Goal: Information Seeking & Learning: Learn about a topic

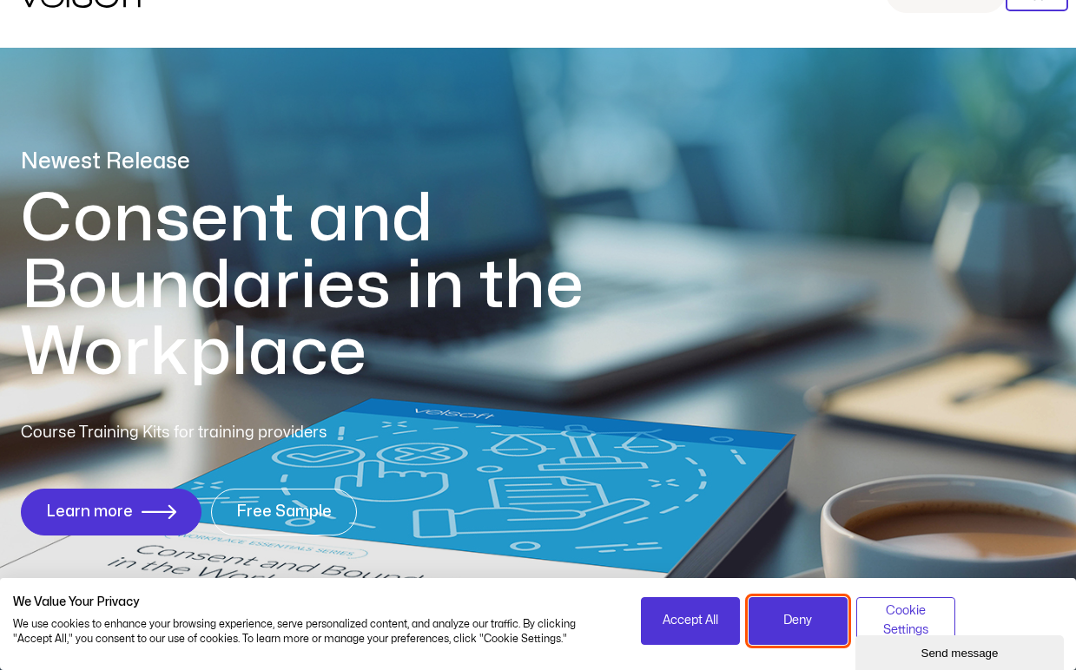
click at [819, 619] on button "Deny" at bounding box center [797, 621] width 99 height 48
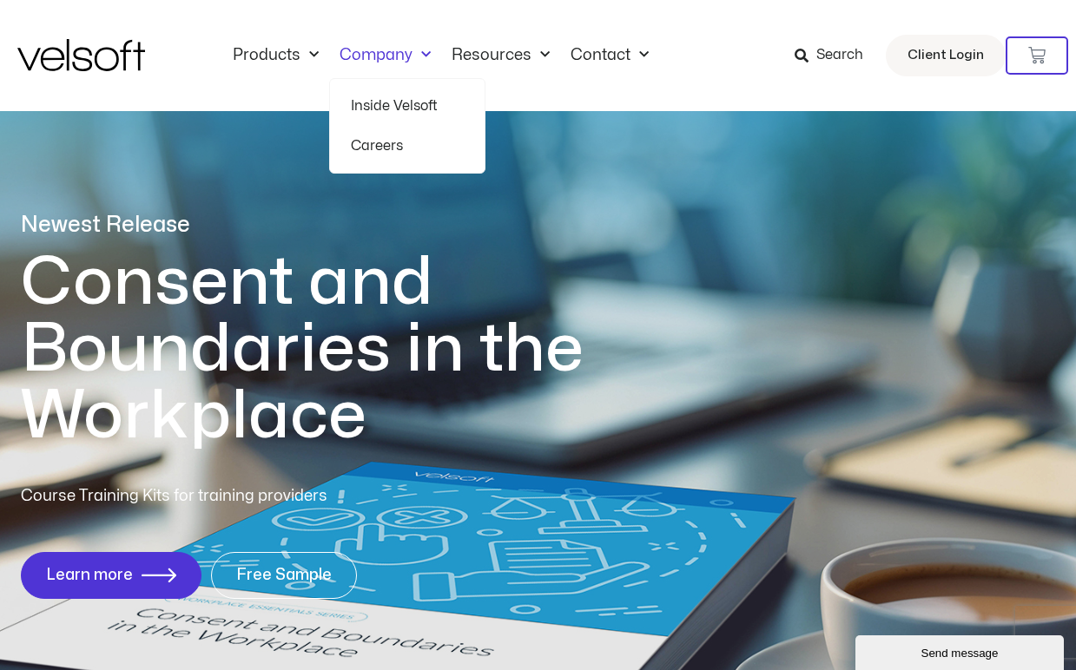
click at [380, 142] on link "Careers" at bounding box center [407, 146] width 113 height 40
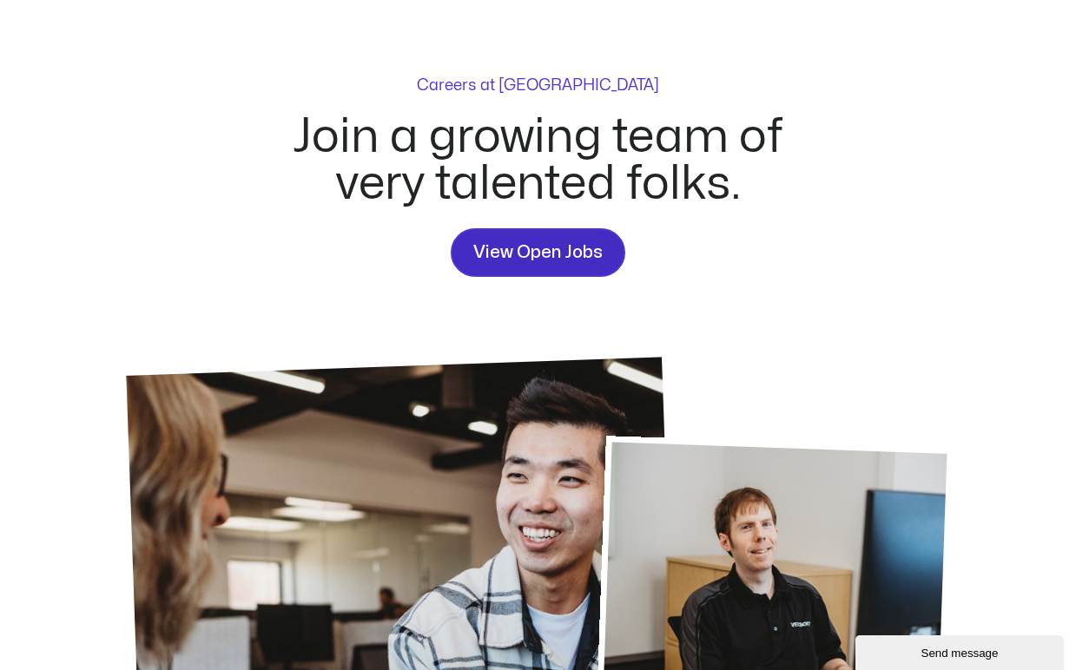
click at [521, 251] on span "View Open Jobs" at bounding box center [537, 253] width 129 height 28
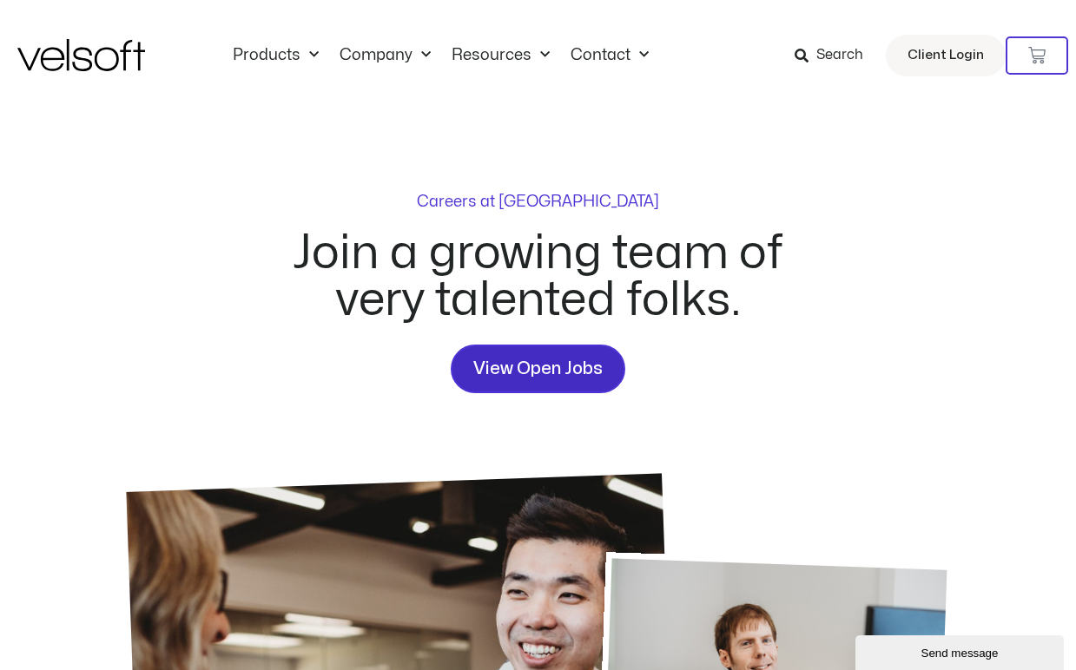
click at [578, 359] on span "View Open Jobs" at bounding box center [537, 369] width 129 height 28
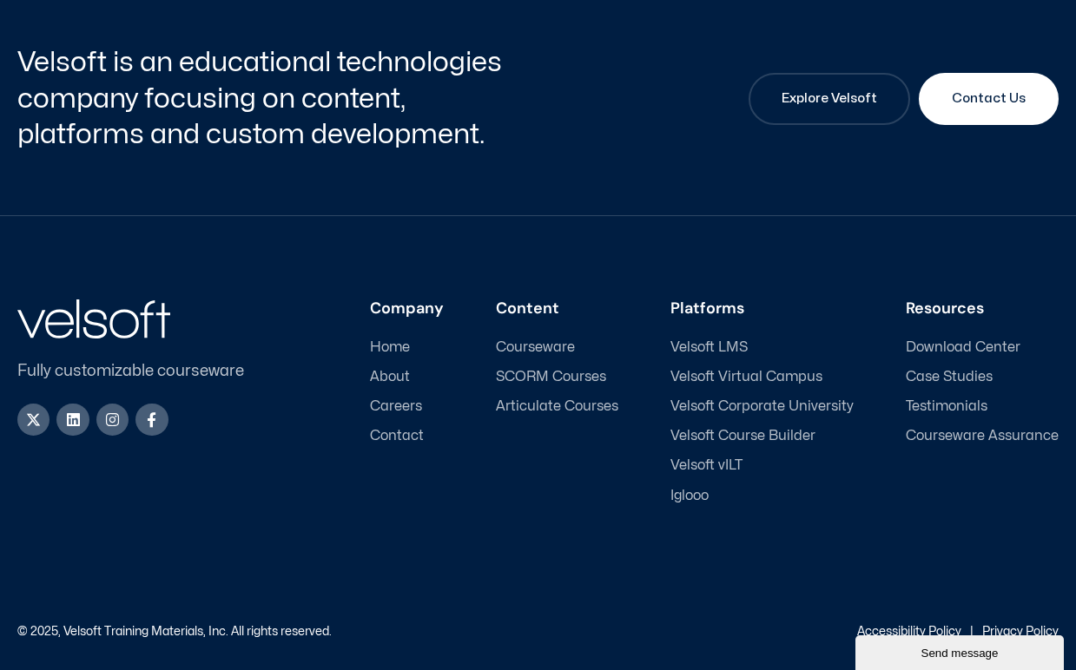
scroll to position [2463, 0]
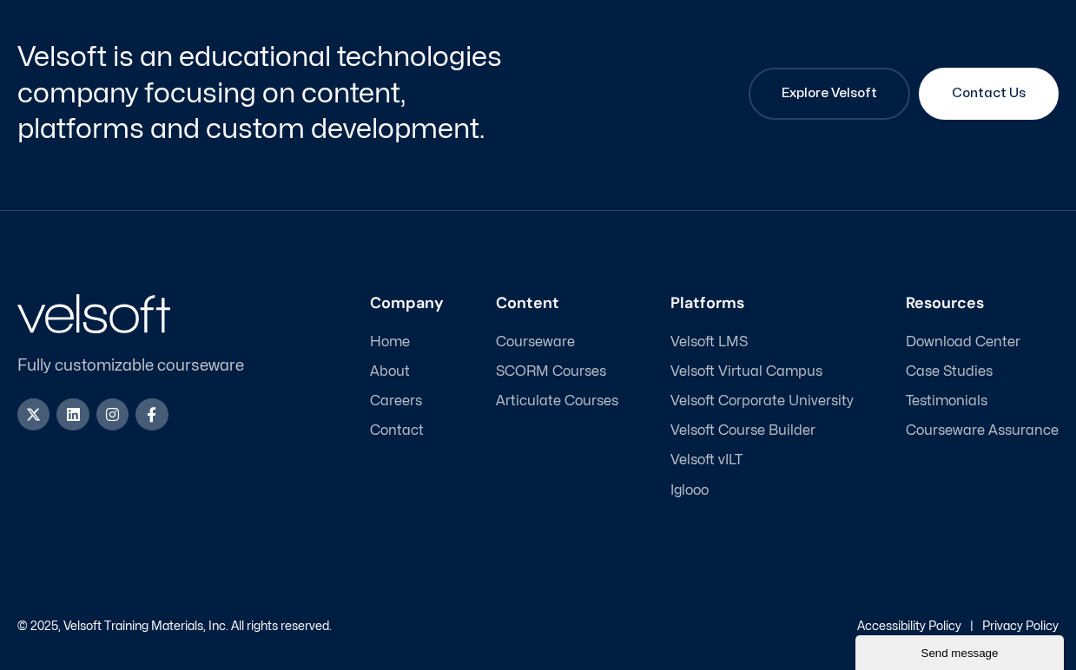
click at [417, 397] on span "Careers" at bounding box center [396, 401] width 52 height 16
